Goal: Transaction & Acquisition: Subscribe to service/newsletter

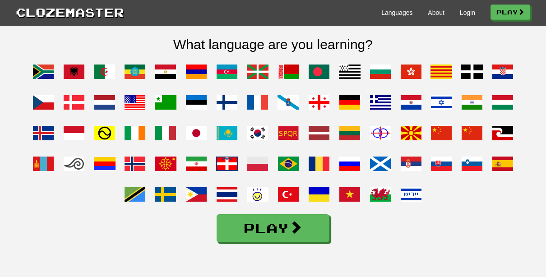
scroll to position [777, 0]
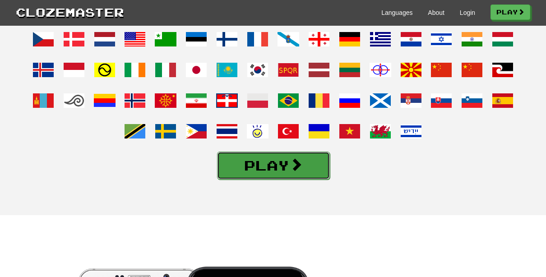
click at [275, 180] on link "Play" at bounding box center [273, 166] width 113 height 28
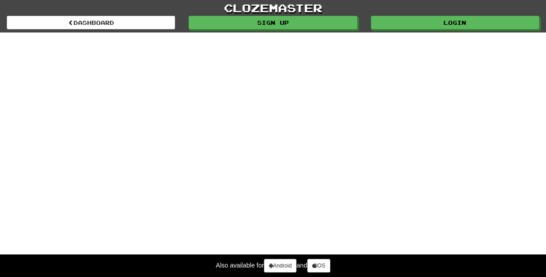
drag, startPoint x: 234, startPoint y: 177, endPoint x: 197, endPoint y: 198, distance: 42.6
click at [197, 198] on div "clozemaster dashboard Sign up Login dashboard Also available for Android and iOS" at bounding box center [273, 138] width 546 height 277
click at [160, 163] on div "clozemaster dashboard Sign up Login dashboard Also available for Android and iOS" at bounding box center [273, 138] width 546 height 277
select select "*******"
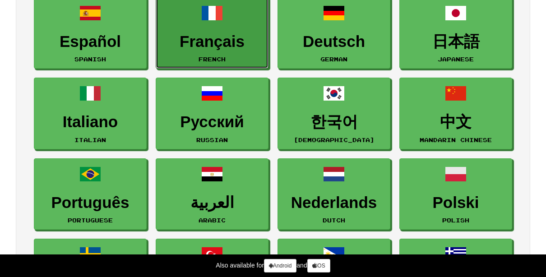
scroll to position [141, 0]
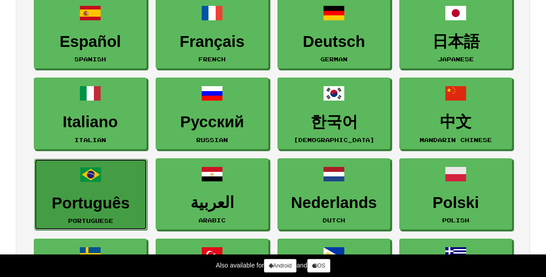
click at [68, 204] on h3 "Português" at bounding box center [90, 204] width 103 height 18
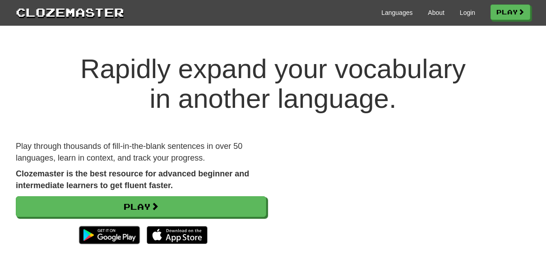
scroll to position [804, 0]
